Goal: Communication & Community: Share content

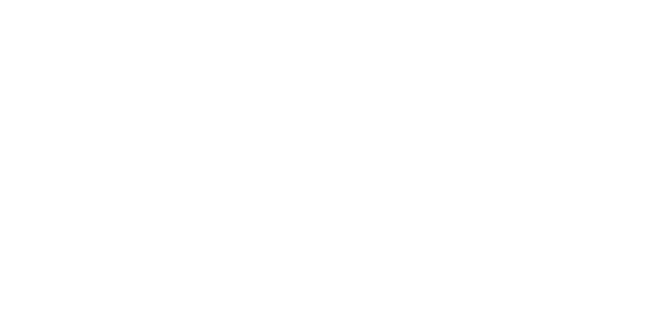
scroll to position [83, 0]
click at [108, 88] on div "Collaborate" at bounding box center [87, 90] width 41 height 9
click at [464, 304] on div at bounding box center [332, 298] width 265 height 11
click at [580, 306] on button "Send" at bounding box center [559, 297] width 41 height 15
click at [552, 55] on button "Close" at bounding box center [533, 57] width 38 height 17
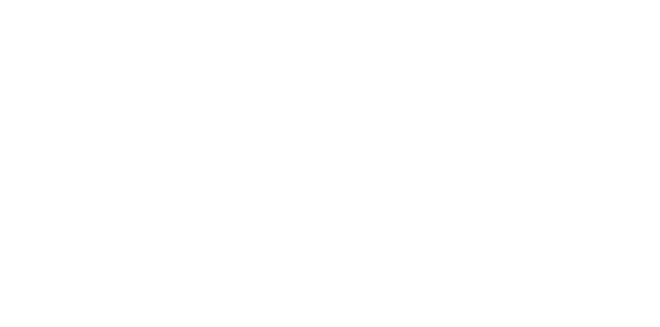
scroll to position [2, 0]
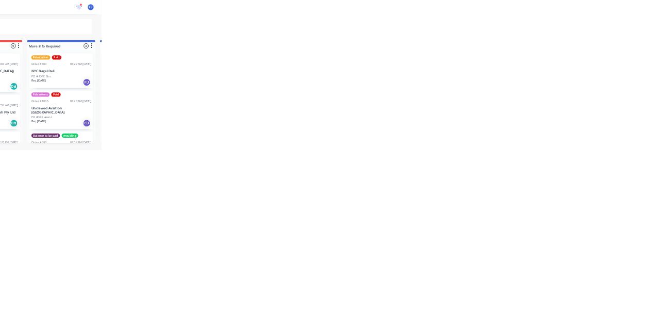
scroll to position [92, 0]
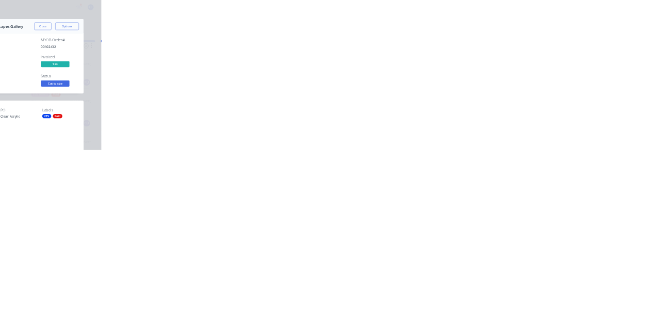
click at [552, 57] on button "Close" at bounding box center [533, 57] width 38 height 17
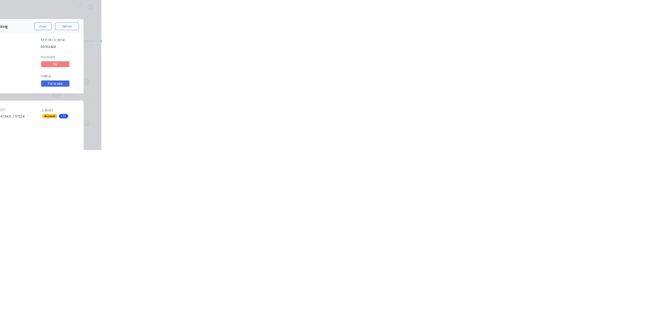
click at [552, 56] on button "Close" at bounding box center [533, 57] width 38 height 17
